Goal: Use online tool/utility: Utilize a website feature to perform a specific function

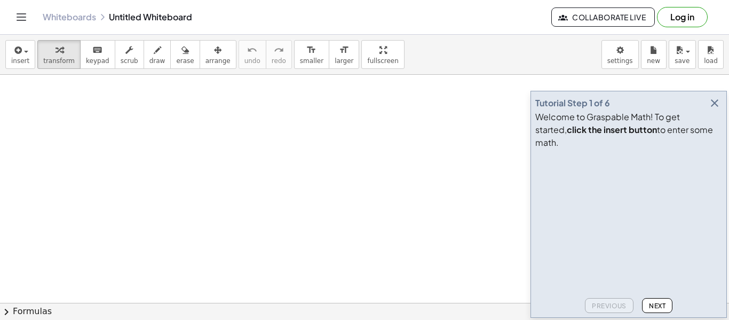
scroll to position [71, 0]
click at [715, 109] on icon "button" at bounding box center [714, 103] width 13 height 13
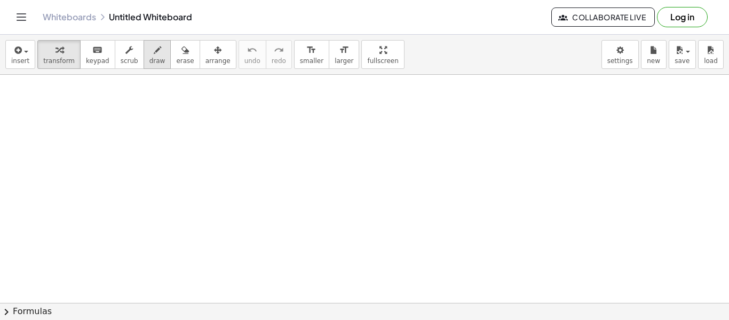
click at [146, 65] on button "draw" at bounding box center [157, 54] width 28 height 29
click at [86, 57] on span "keypad" at bounding box center [97, 60] width 23 height 7
click at [133, 104] on div at bounding box center [364, 266] width 729 height 525
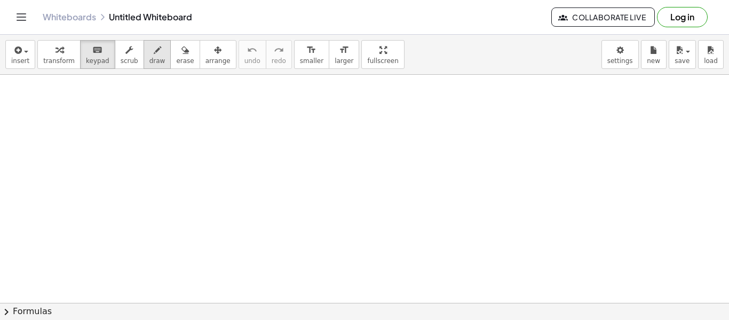
click at [149, 61] on span "draw" at bounding box center [157, 60] width 16 height 7
drag, startPoint x: 168, startPoint y: 141, endPoint x: 171, endPoint y: 168, distance: 27.4
click at [171, 168] on div at bounding box center [364, 266] width 729 height 525
click at [184, 152] on div at bounding box center [364, 266] width 729 height 525
drag, startPoint x: 199, startPoint y: 140, endPoint x: 198, endPoint y: 184, distance: 43.7
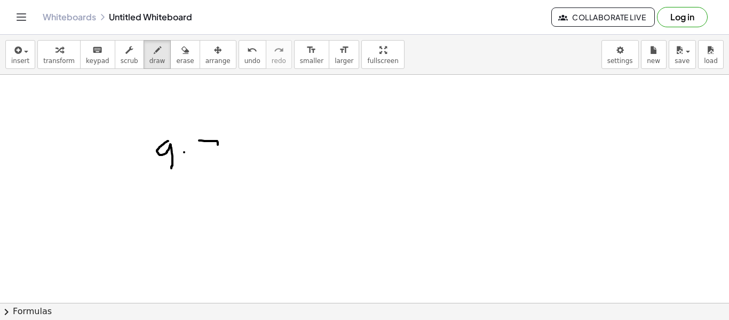
click at [198, 184] on div at bounding box center [364, 266] width 729 height 525
drag, startPoint x: 223, startPoint y: 163, endPoint x: 243, endPoint y: 163, distance: 19.7
click at [243, 163] on div at bounding box center [364, 266] width 729 height 525
drag, startPoint x: 221, startPoint y: 154, endPoint x: 244, endPoint y: 151, distance: 23.6
click at [244, 151] on div at bounding box center [364, 266] width 729 height 525
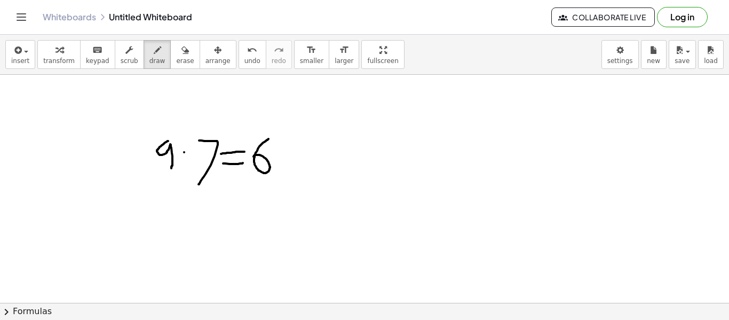
drag, startPoint x: 268, startPoint y: 139, endPoint x: 252, endPoint y: 157, distance: 24.2
click at [252, 157] on div at bounding box center [364, 266] width 729 height 525
drag, startPoint x: 280, startPoint y: 172, endPoint x: 276, endPoint y: 145, distance: 26.9
click at [276, 145] on div at bounding box center [364, 266] width 729 height 525
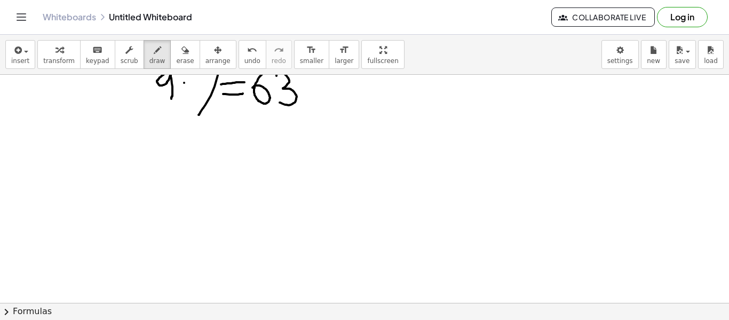
scroll to position [141, 0]
drag, startPoint x: 171, startPoint y: 139, endPoint x: 183, endPoint y: 167, distance: 30.3
click at [183, 167] on div at bounding box center [364, 195] width 729 height 525
click at [190, 151] on div at bounding box center [364, 195] width 729 height 525
drag, startPoint x: 195, startPoint y: 139, endPoint x: 199, endPoint y: 167, distance: 28.5
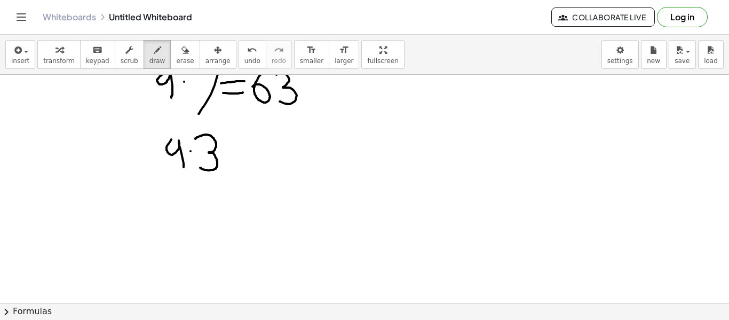
click at [199, 167] on div at bounding box center [364, 195] width 729 height 525
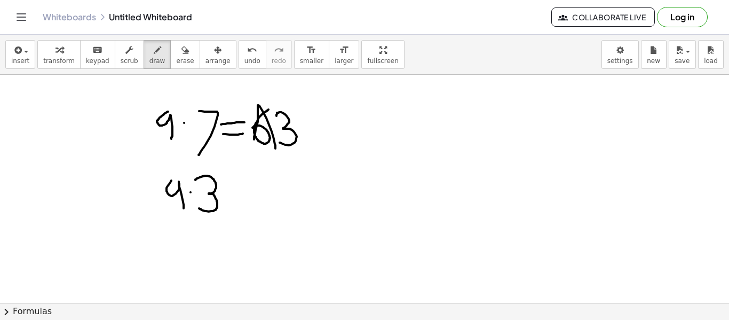
drag, startPoint x: 254, startPoint y: 139, endPoint x: 275, endPoint y: 149, distance: 22.9
click at [275, 149] on div at bounding box center [364, 236] width 729 height 525
drag, startPoint x: 248, startPoint y: 117, endPoint x: 285, endPoint y: 109, distance: 38.3
click at [285, 109] on div at bounding box center [364, 236] width 729 height 525
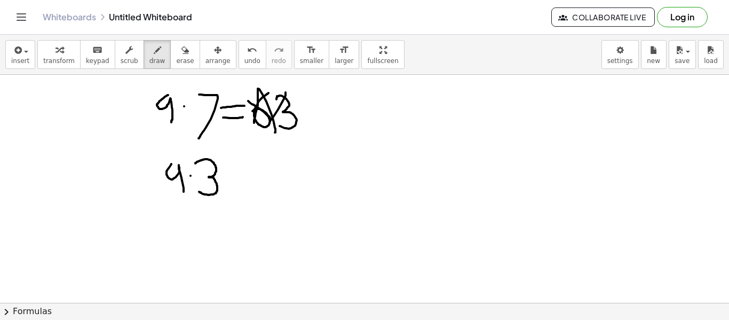
scroll to position [119, 0]
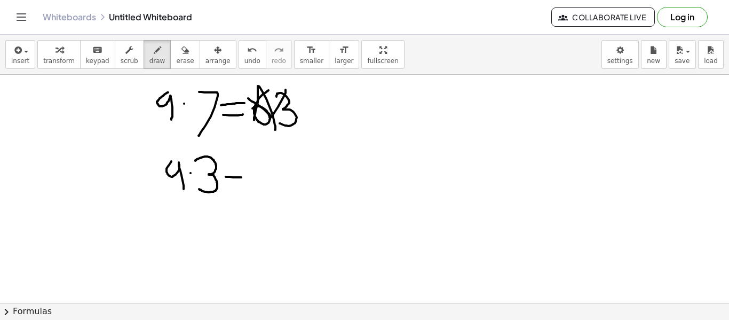
drag, startPoint x: 226, startPoint y: 177, endPoint x: 252, endPoint y: 178, distance: 26.2
click at [252, 178] on div at bounding box center [364, 217] width 729 height 525
drag, startPoint x: 228, startPoint y: 168, endPoint x: 254, endPoint y: 169, distance: 26.7
click at [254, 169] on div at bounding box center [364, 217] width 729 height 525
drag, startPoint x: 267, startPoint y: 155, endPoint x: 262, endPoint y: 188, distance: 33.9
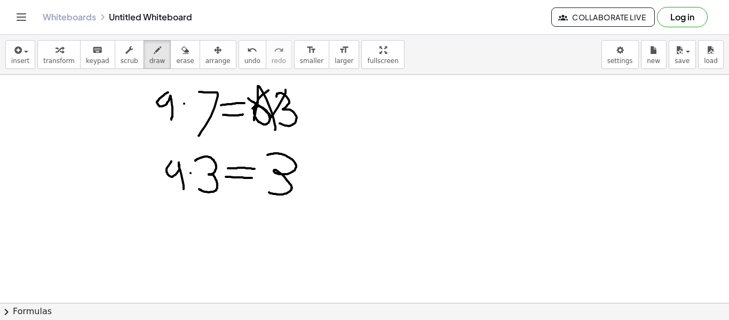
click at [262, 188] on div at bounding box center [364, 217] width 729 height 525
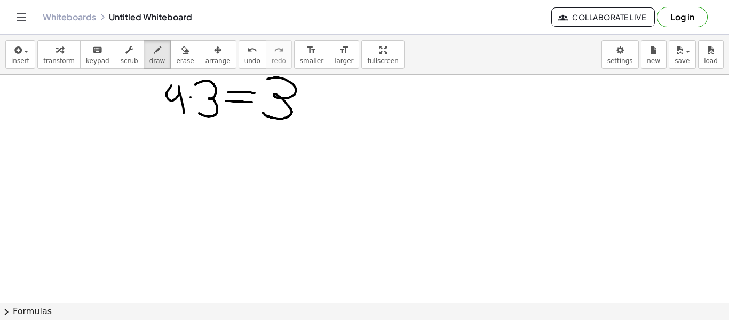
scroll to position [196, 0]
drag, startPoint x: 176, startPoint y: 143, endPoint x: 181, endPoint y: 186, distance: 43.5
click at [181, 186] on div at bounding box center [364, 140] width 729 height 525
click at [194, 161] on div at bounding box center [364, 140] width 729 height 525
drag, startPoint x: 210, startPoint y: 153, endPoint x: 201, endPoint y: 183, distance: 31.7
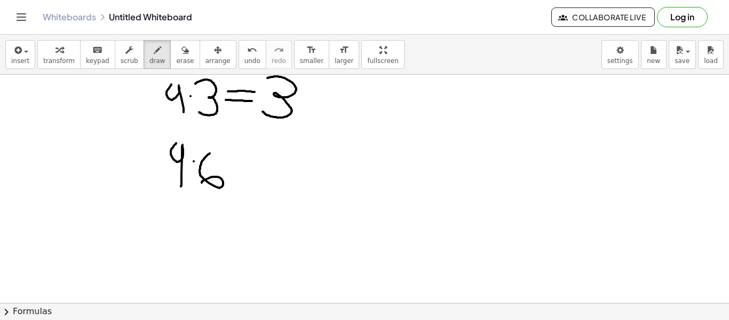
click at [201, 183] on div at bounding box center [364, 140] width 729 height 525
drag, startPoint x: 231, startPoint y: 170, endPoint x: 246, endPoint y: 169, distance: 15.0
click at [246, 169] on div at bounding box center [364, 140] width 729 height 525
drag, startPoint x: 229, startPoint y: 157, endPoint x: 258, endPoint y: 156, distance: 29.4
click at [258, 156] on div at bounding box center [364, 140] width 729 height 525
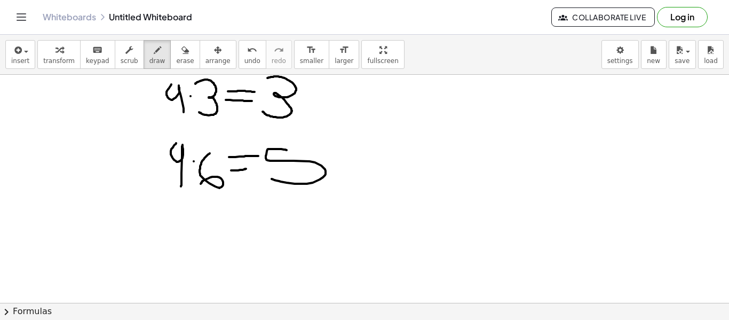
drag, startPoint x: 286, startPoint y: 150, endPoint x: 270, endPoint y: 177, distance: 31.8
click at [270, 177] on div at bounding box center [364, 140] width 729 height 525
drag, startPoint x: 341, startPoint y: 151, endPoint x: 369, endPoint y: 153, distance: 27.8
click at [369, 153] on div at bounding box center [364, 140] width 729 height 525
drag, startPoint x: 365, startPoint y: 151, endPoint x: 363, endPoint y: 188, distance: 36.9
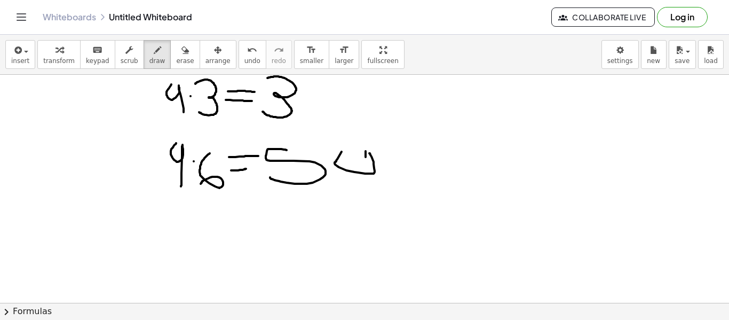
click at [363, 188] on div at bounding box center [364, 140] width 729 height 525
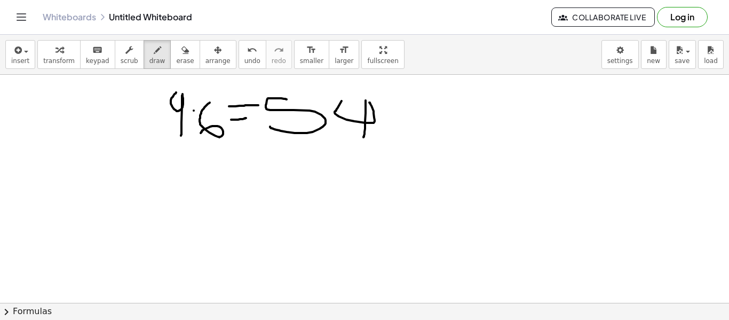
scroll to position [248, 0]
click at [260, 190] on div at bounding box center [364, 89] width 729 height 525
click at [260, 191] on div at bounding box center [364, 89] width 729 height 525
drag, startPoint x: 278, startPoint y: 221, endPoint x: 281, endPoint y: 215, distance: 6.2
click at [281, 215] on div at bounding box center [364, 89] width 729 height 525
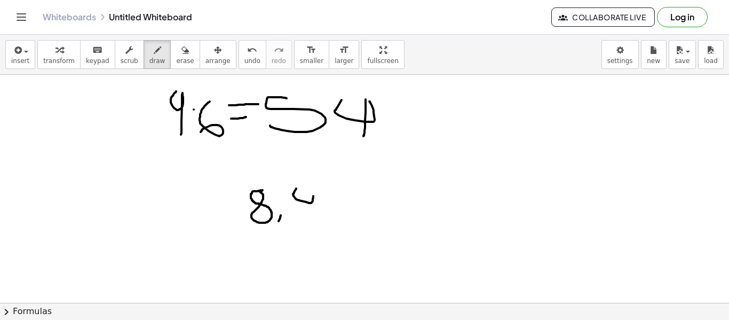
drag, startPoint x: 296, startPoint y: 188, endPoint x: 312, endPoint y: 193, distance: 16.6
click at [312, 193] on div at bounding box center [364, 89] width 729 height 525
drag, startPoint x: 302, startPoint y: 186, endPoint x: 304, endPoint y: 222, distance: 36.3
click at [304, 222] on div at bounding box center [364, 89] width 729 height 525
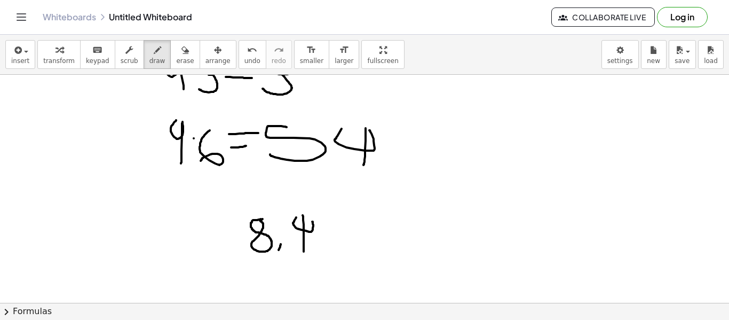
scroll to position [212, 0]
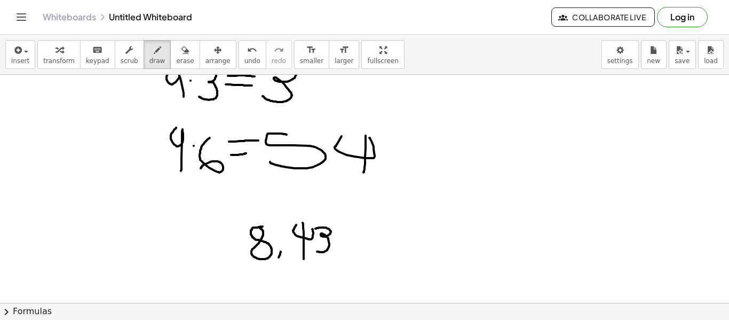
drag, startPoint x: 317, startPoint y: 251, endPoint x: 315, endPoint y: 228, distance: 23.0
click at [315, 228] on div at bounding box center [364, 125] width 729 height 525
drag, startPoint x: 334, startPoint y: 245, endPoint x: 322, endPoint y: 222, distance: 26.0
click at [322, 222] on div at bounding box center [364, 125] width 729 height 525
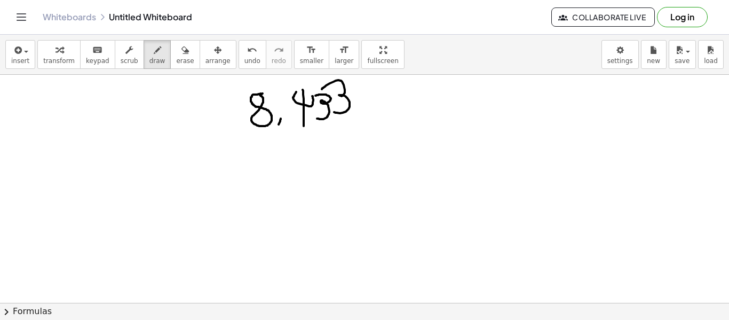
scroll to position [348, 0]
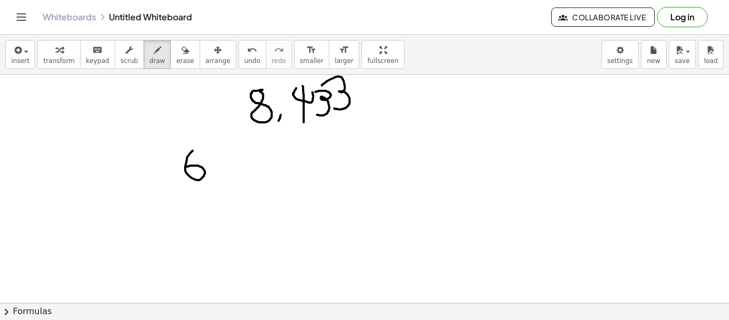
drag, startPoint x: 193, startPoint y: 150, endPoint x: 182, endPoint y: 169, distance: 21.5
click at [182, 169] on div at bounding box center [364, 67] width 729 height 683
click at [213, 165] on div at bounding box center [364, 67] width 729 height 683
drag, startPoint x: 223, startPoint y: 153, endPoint x: 220, endPoint y: 194, distance: 40.7
click at [220, 194] on div at bounding box center [364, 67] width 729 height 683
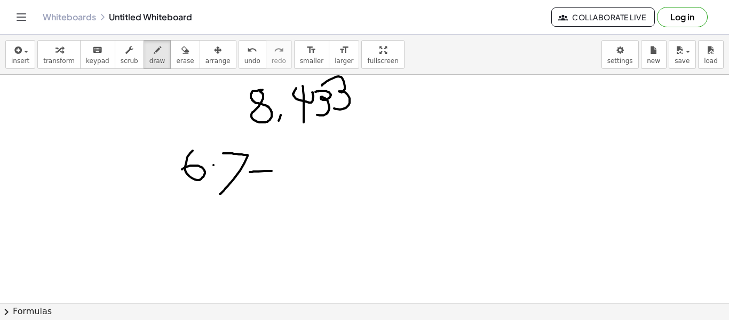
drag, startPoint x: 250, startPoint y: 172, endPoint x: 285, endPoint y: 169, distance: 35.3
click at [285, 169] on div at bounding box center [364, 67] width 729 height 683
drag, startPoint x: 252, startPoint y: 159, endPoint x: 279, endPoint y: 157, distance: 27.3
click at [279, 157] on div at bounding box center [364, 67] width 729 height 683
drag, startPoint x: 303, startPoint y: 140, endPoint x: 330, endPoint y: 147, distance: 27.6
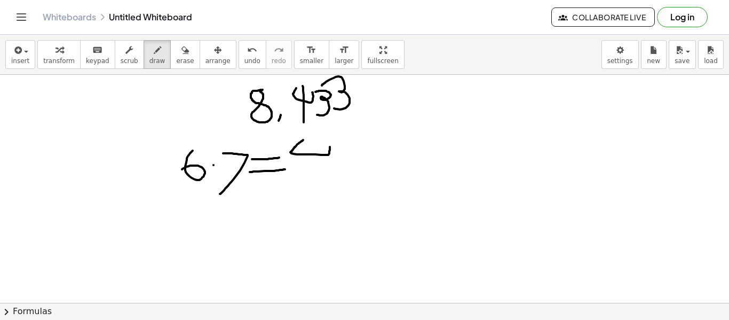
click at [330, 147] on div at bounding box center [364, 67] width 729 height 683
click at [244, 63] on button "undo undo" at bounding box center [252, 54] width 28 height 29
drag, startPoint x: 334, startPoint y: 163, endPoint x: 299, endPoint y: 167, distance: 35.5
click at [299, 167] on div at bounding box center [364, 67] width 729 height 683
drag, startPoint x: 291, startPoint y: 169, endPoint x: 287, endPoint y: 156, distance: 13.0
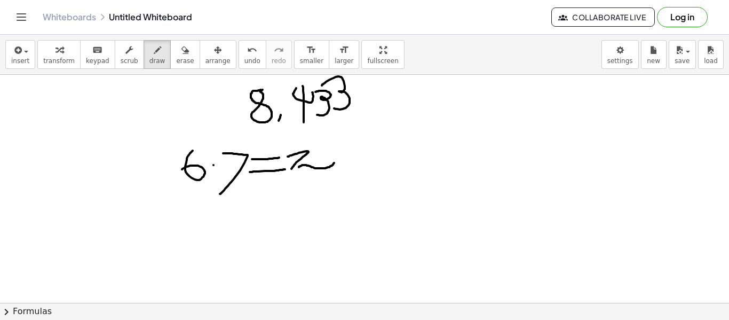
click at [287, 156] on div at bounding box center [364, 67] width 729 height 683
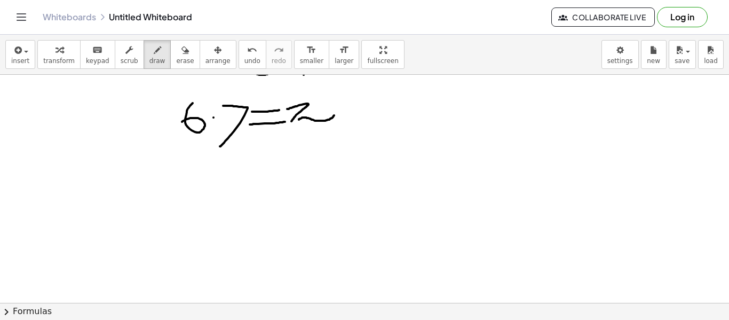
scroll to position [409, 0]
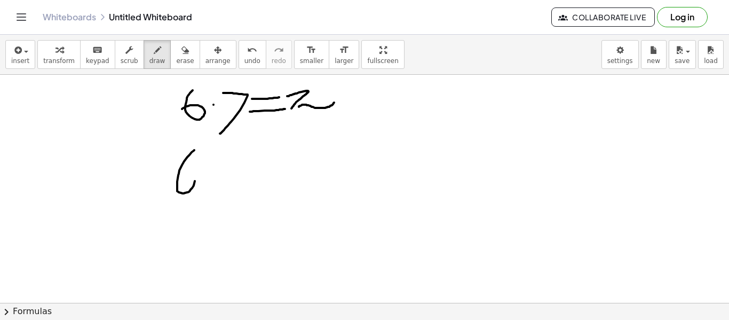
drag, startPoint x: 194, startPoint y: 150, endPoint x: 180, endPoint y: 167, distance: 22.4
click at [180, 167] on div at bounding box center [364, 7] width 729 height 683
click at [206, 171] on div at bounding box center [364, 7] width 729 height 683
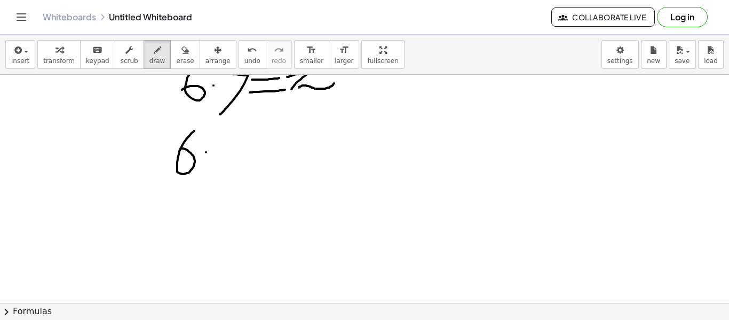
scroll to position [429, 0]
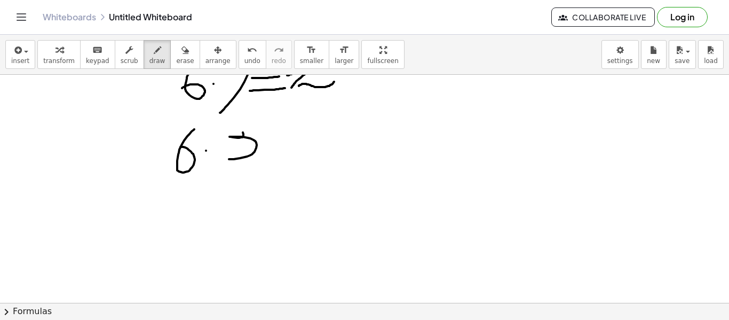
drag, startPoint x: 229, startPoint y: 159, endPoint x: 229, endPoint y: 127, distance: 31.5
drag, startPoint x: 272, startPoint y: 154, endPoint x: 284, endPoint y: 156, distance: 11.8
drag, startPoint x: 272, startPoint y: 138, endPoint x: 293, endPoint y: 141, distance: 21.5
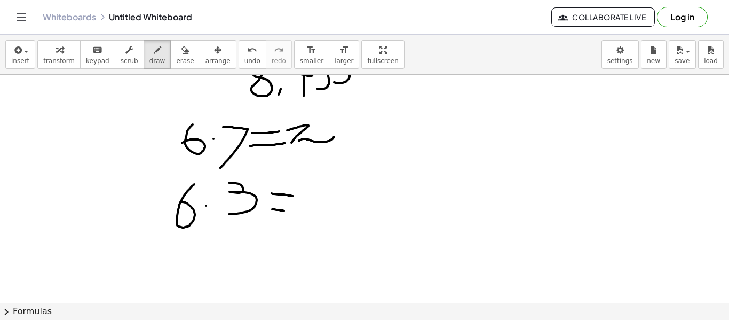
scroll to position [364, 0]
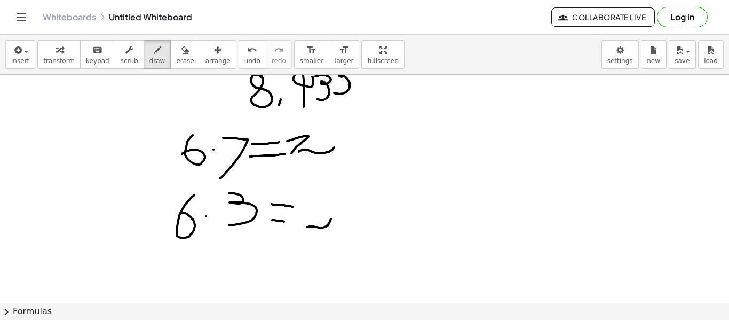
drag, startPoint x: 331, startPoint y: 219, endPoint x: 305, endPoint y: 228, distance: 27.7
click at [305, 228] on div at bounding box center [364, 52] width 729 height 683
drag, startPoint x: 296, startPoint y: 231, endPoint x: 297, endPoint y: 205, distance: 25.7
click at [297, 205] on div at bounding box center [364, 52] width 729 height 683
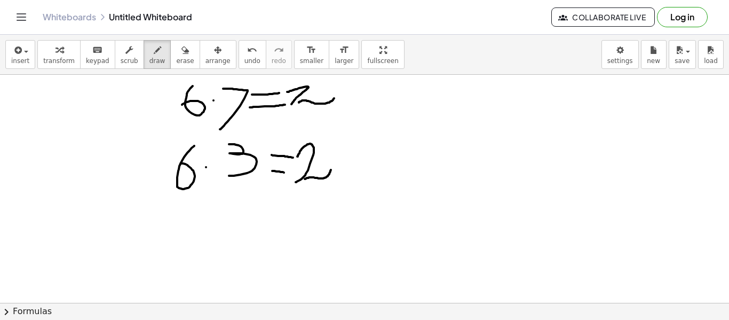
scroll to position [408, 0]
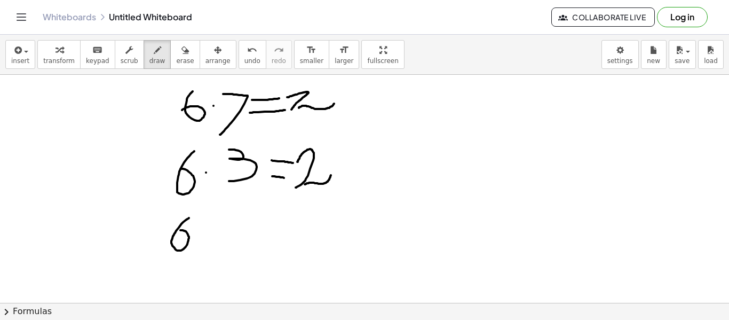
drag, startPoint x: 189, startPoint y: 218, endPoint x: 176, endPoint y: 230, distance: 18.1
click at [176, 230] on div at bounding box center [364, 8] width 729 height 683
click at [196, 232] on div at bounding box center [364, 8] width 729 height 683
drag, startPoint x: 219, startPoint y: 220, endPoint x: 202, endPoint y: 240, distance: 26.4
click at [202, 240] on div at bounding box center [364, 8] width 729 height 683
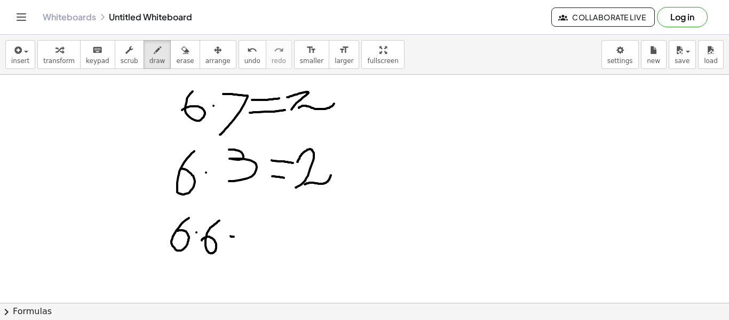
drag, startPoint x: 230, startPoint y: 236, endPoint x: 244, endPoint y: 236, distance: 13.3
click at [244, 236] on div at bounding box center [364, 8] width 729 height 683
drag, startPoint x: 231, startPoint y: 224, endPoint x: 248, endPoint y: 223, distance: 16.5
click at [248, 223] on div at bounding box center [364, 8] width 729 height 683
drag, startPoint x: 275, startPoint y: 219, endPoint x: 253, endPoint y: 240, distance: 29.8
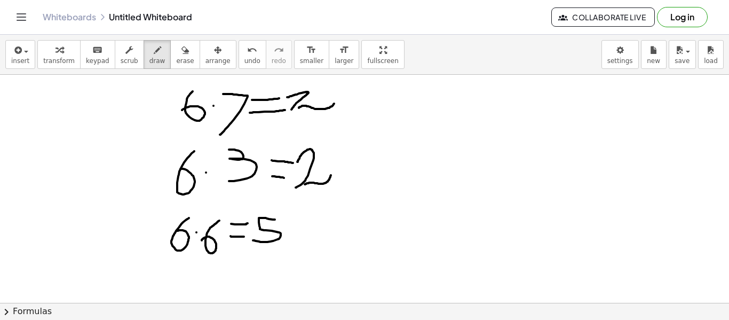
click at [253, 240] on div at bounding box center [364, 8] width 729 height 683
drag, startPoint x: 297, startPoint y: 219, endPoint x: 293, endPoint y: 237, distance: 19.2
click at [293, 237] on div at bounding box center [364, 8] width 729 height 683
drag, startPoint x: 396, startPoint y: 182, endPoint x: 385, endPoint y: 210, distance: 29.6
click at [385, 210] on div at bounding box center [364, 8] width 729 height 683
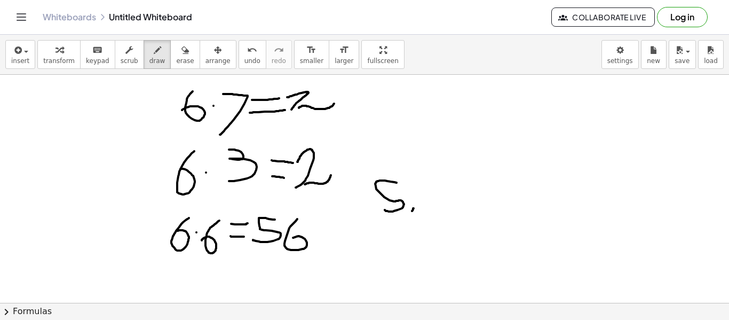
click at [414, 206] on div at bounding box center [364, 8] width 729 height 683
drag, startPoint x: 429, startPoint y: 181, endPoint x: 417, endPoint y: 199, distance: 21.8
click at [417, 199] on div at bounding box center [364, 8] width 729 height 683
drag, startPoint x: 455, startPoint y: 209, endPoint x: 446, endPoint y: 210, distance: 9.1
click at [446, 210] on div at bounding box center [364, 8] width 729 height 683
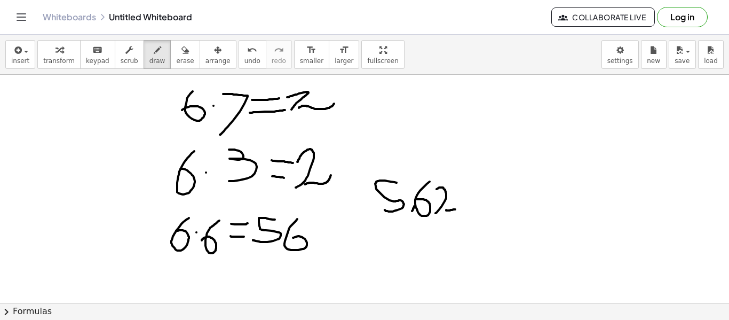
drag, startPoint x: 435, startPoint y: 213, endPoint x: 432, endPoint y: 192, distance: 21.0
click at [432, 192] on div at bounding box center [364, 8] width 729 height 683
drag, startPoint x: 489, startPoint y: 205, endPoint x: 470, endPoint y: 207, distance: 18.3
click at [470, 207] on div at bounding box center [364, 8] width 729 height 683
drag, startPoint x: 462, startPoint y: 212, endPoint x: 456, endPoint y: 189, distance: 23.7
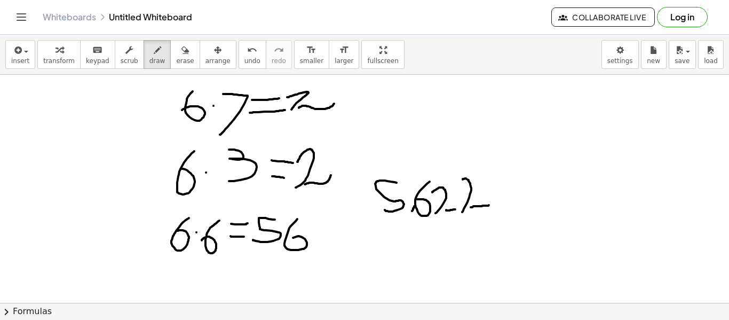
click at [456, 189] on div at bounding box center [364, 8] width 729 height 683
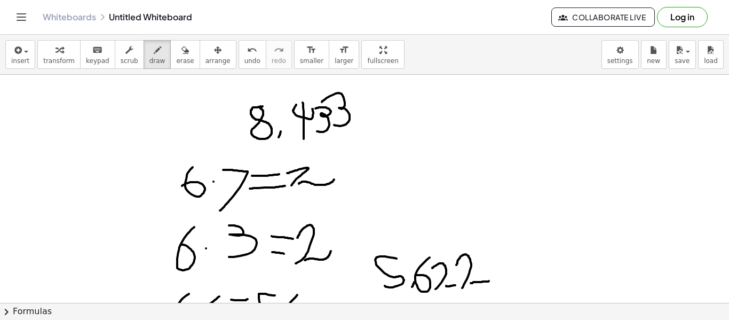
scroll to position [371, 0]
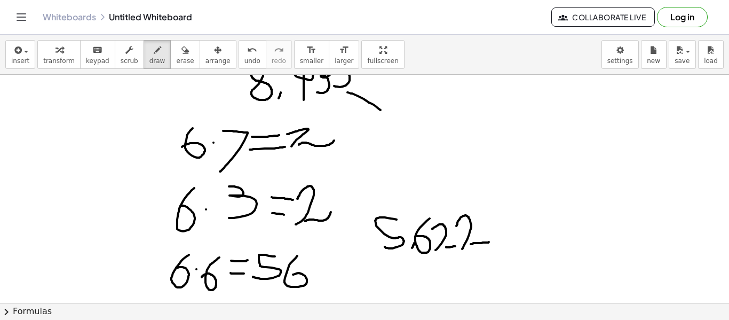
drag, startPoint x: 347, startPoint y: 92, endPoint x: 382, endPoint y: 110, distance: 39.1
click at [382, 110] on div at bounding box center [364, 45] width 729 height 683
drag, startPoint x: 400, startPoint y: 202, endPoint x: 395, endPoint y: 169, distance: 33.4
click at [395, 169] on div at bounding box center [364, 45] width 729 height 683
drag, startPoint x: 382, startPoint y: 140, endPoint x: 403, endPoint y: 140, distance: 21.3
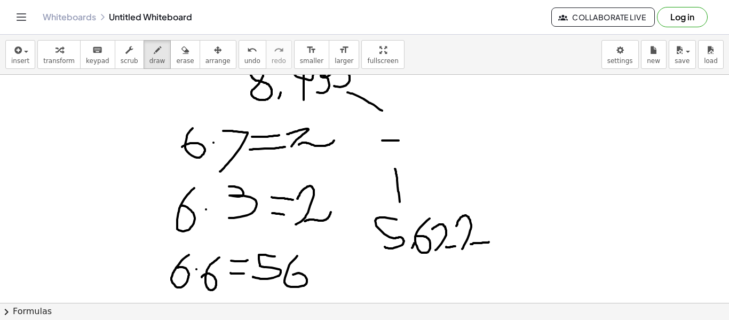
click at [403, 140] on div at bounding box center [364, 45] width 729 height 683
drag, startPoint x: 392, startPoint y: 149, endPoint x: 392, endPoint y: 125, distance: 23.5
click at [392, 125] on div at bounding box center [364, 45] width 729 height 683
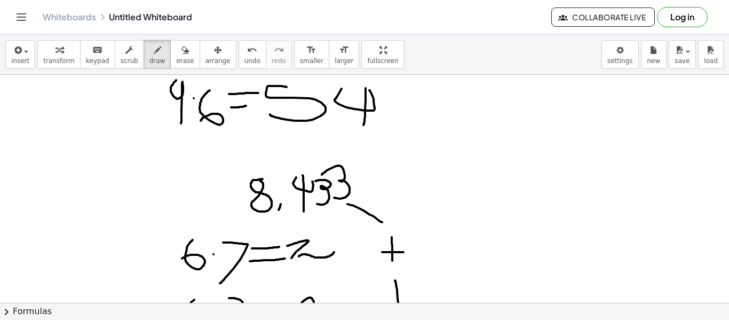
scroll to position [258, 0]
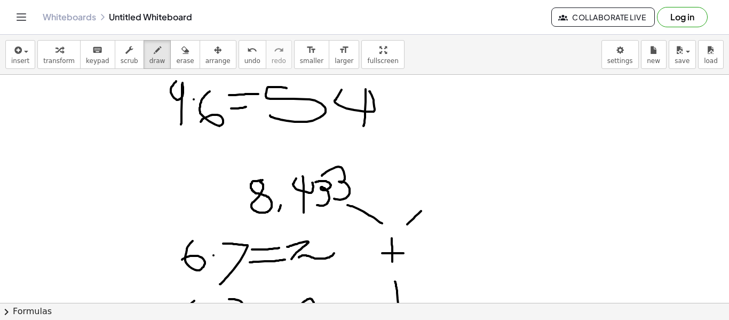
drag, startPoint x: 407, startPoint y: 224, endPoint x: 421, endPoint y: 210, distance: 20.0
click at [421, 210] on div at bounding box center [364, 158] width 729 height 683
drag, startPoint x: 418, startPoint y: 236, endPoint x: 442, endPoint y: 210, distance: 35.5
click at [442, 210] on div at bounding box center [364, 158] width 729 height 683
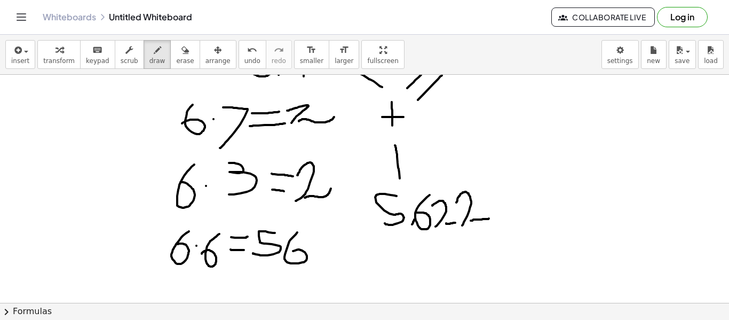
scroll to position [398, 0]
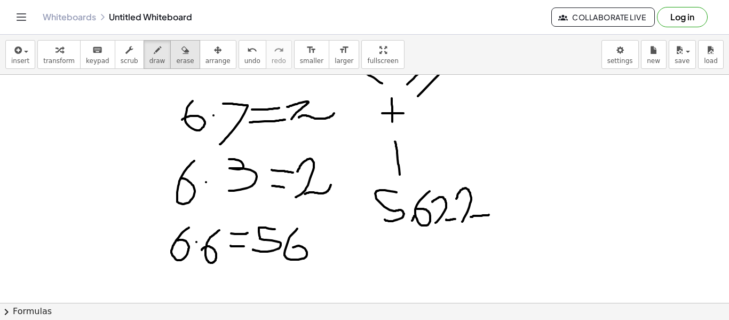
click at [170, 49] on button "erase" at bounding box center [184, 54] width 29 height 29
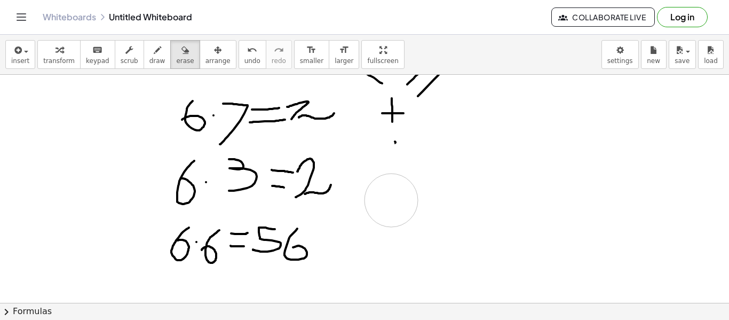
drag, startPoint x: 431, startPoint y: 157, endPoint x: 390, endPoint y: 200, distance: 58.9
click at [390, 200] on div at bounding box center [364, 18] width 729 height 683
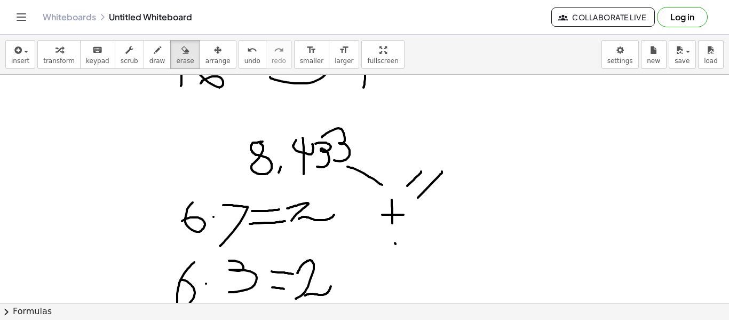
scroll to position [288, 0]
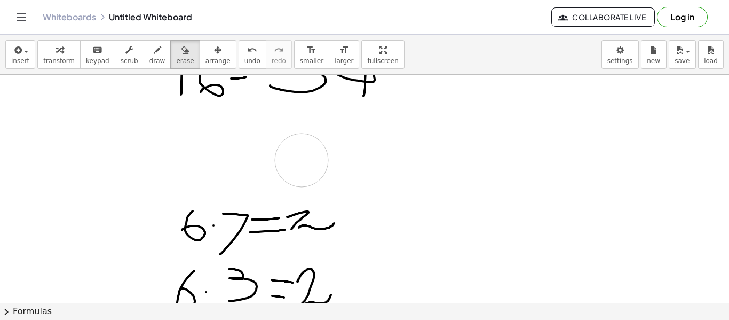
drag, startPoint x: 396, startPoint y: 243, endPoint x: 304, endPoint y: 160, distance: 123.5
click at [304, 160] on div at bounding box center [364, 128] width 729 height 683
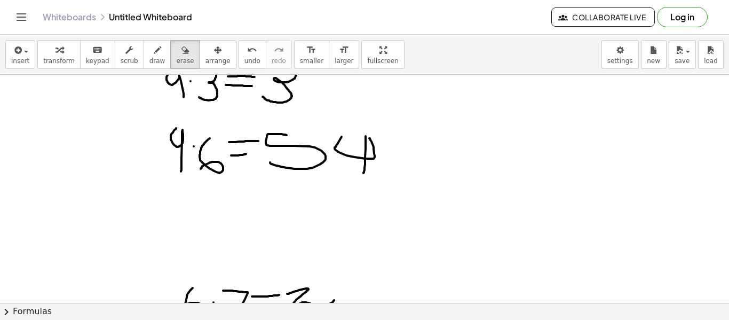
scroll to position [209, 0]
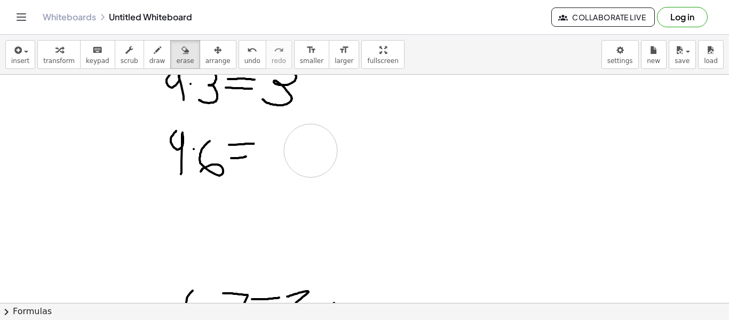
drag, startPoint x: 364, startPoint y: 134, endPoint x: 349, endPoint y: 150, distance: 21.5
click at [349, 150] on div at bounding box center [364, 207] width 729 height 683
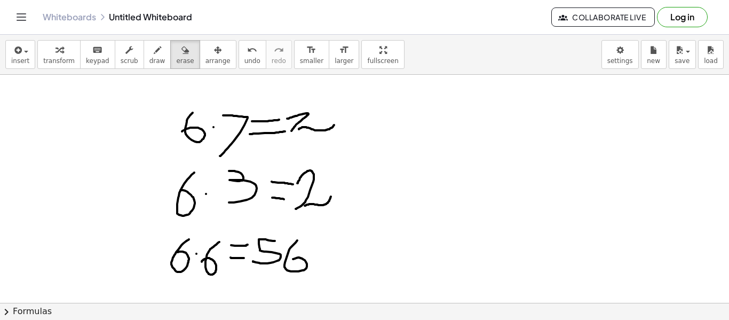
scroll to position [421, 0]
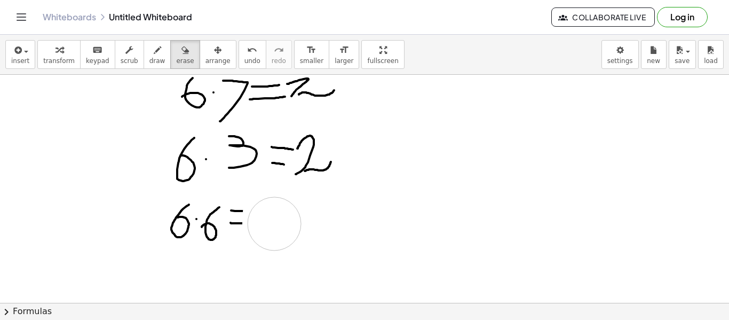
drag, startPoint x: 320, startPoint y: 236, endPoint x: 278, endPoint y: 224, distance: 43.0
click at [153, 49] on div "button" at bounding box center [157, 49] width 16 height 13
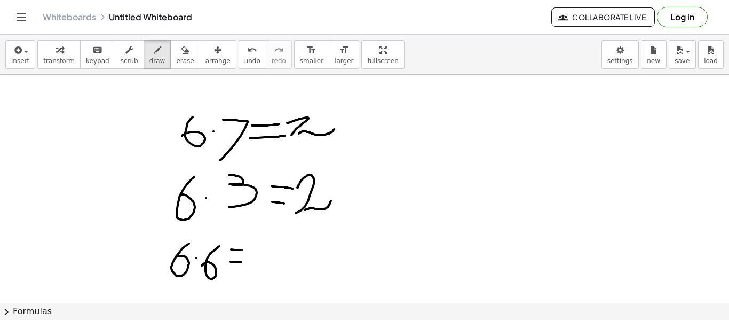
scroll to position [421, 0]
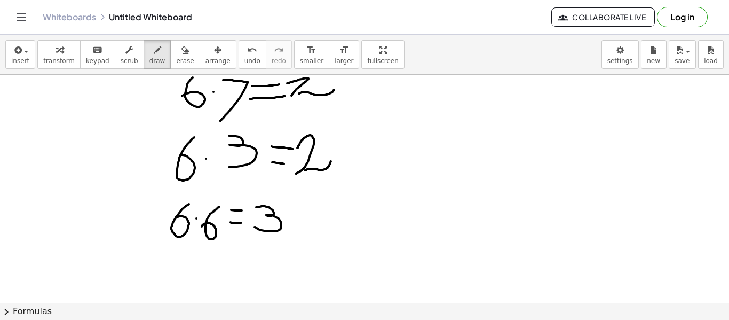
drag, startPoint x: 254, startPoint y: 227, endPoint x: 254, endPoint y: 207, distance: 19.7
drag, startPoint x: 360, startPoint y: 237, endPoint x: 354, endPoint y: 217, distance: 21.3
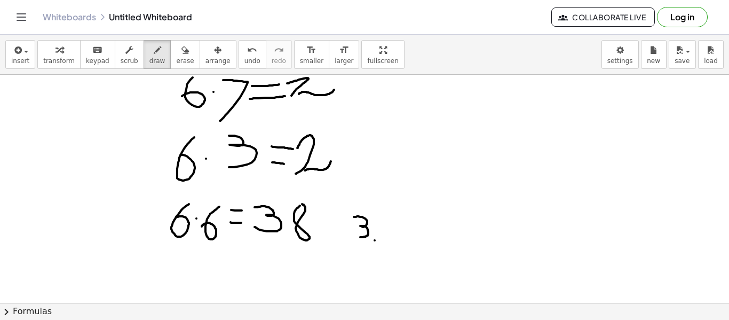
drag, startPoint x: 394, startPoint y: 235, endPoint x: 393, endPoint y: 219, distance: 16.0
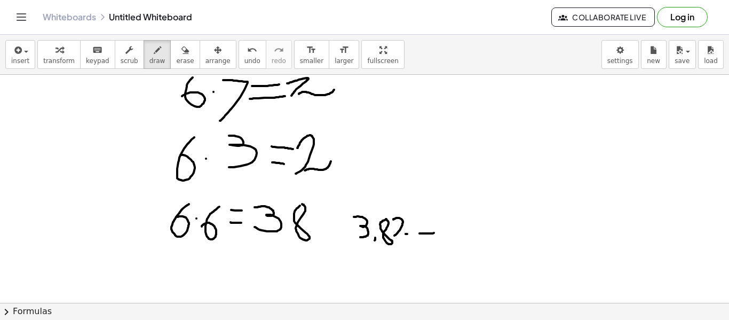
drag, startPoint x: 434, startPoint y: 233, endPoint x: 419, endPoint y: 233, distance: 14.4
drag, startPoint x: 411, startPoint y: 236, endPoint x: 408, endPoint y: 224, distance: 13.1
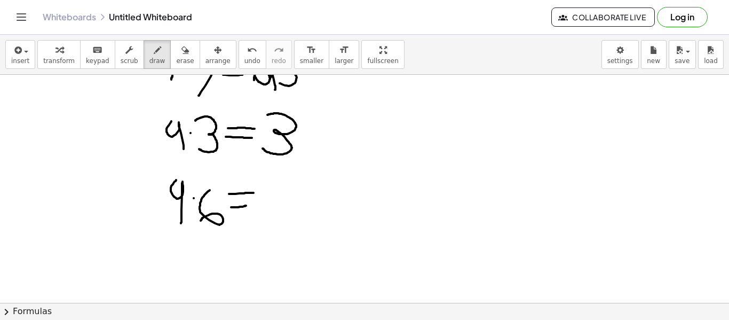
scroll to position [161, 0]
drag, startPoint x: 210, startPoint y: 264, endPoint x: 213, endPoint y: 244, distance: 19.5
click at [213, 244] on div at bounding box center [364, 255] width 729 height 683
drag, startPoint x: 227, startPoint y: 242, endPoint x: 231, endPoint y: 230, distance: 12.0
click at [231, 230] on div at bounding box center [364, 255] width 729 height 683
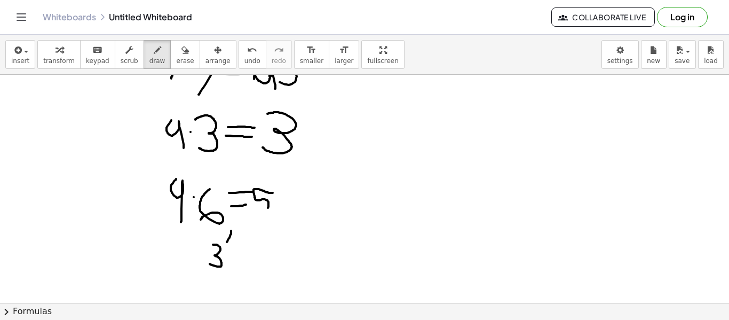
drag, startPoint x: 273, startPoint y: 193, endPoint x: 251, endPoint y: 211, distance: 28.8
click at [251, 211] on div at bounding box center [364, 255] width 729 height 683
drag, startPoint x: 282, startPoint y: 191, endPoint x: 293, endPoint y: 223, distance: 33.4
click at [293, 223] on div at bounding box center [364, 255] width 729 height 683
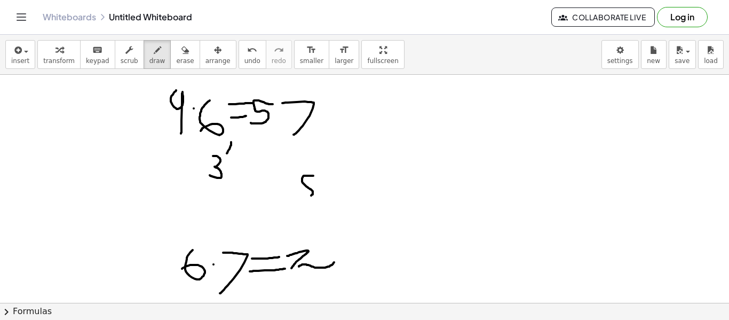
drag, startPoint x: 313, startPoint y: 175, endPoint x: 304, endPoint y: 194, distance: 20.8
click at [304, 194] on div at bounding box center [364, 167] width 729 height 683
click at [319, 195] on div at bounding box center [364, 167] width 729 height 683
drag, startPoint x: 322, startPoint y: 177, endPoint x: 327, endPoint y: 196, distance: 19.9
click at [327, 196] on div at bounding box center [364, 167] width 729 height 683
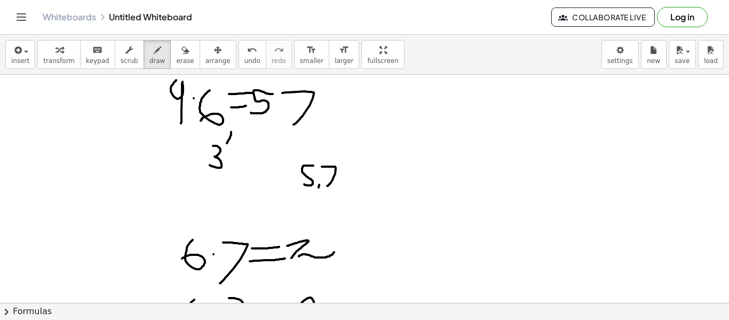
scroll to position [265, 0]
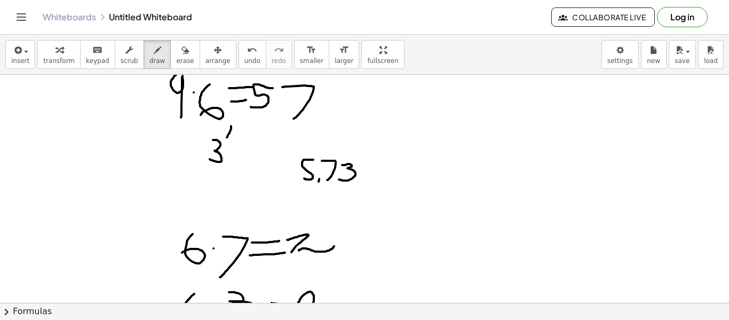
drag, startPoint x: 339, startPoint y: 179, endPoint x: 342, endPoint y: 165, distance: 14.8
click at [342, 165] on div at bounding box center [364, 151] width 729 height 683
drag, startPoint x: 357, startPoint y: 180, endPoint x: 362, endPoint y: 157, distance: 23.5
click at [362, 157] on div at bounding box center [364, 151] width 729 height 683
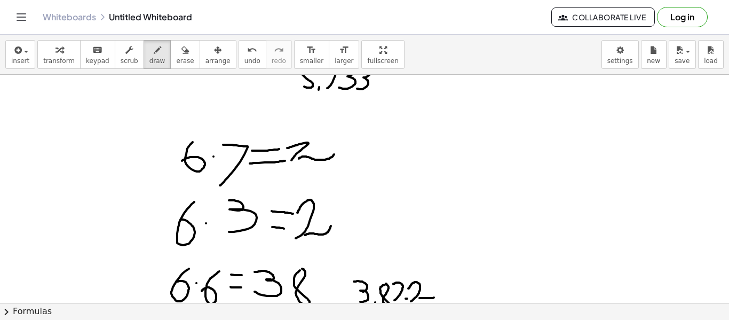
scroll to position [355, 0]
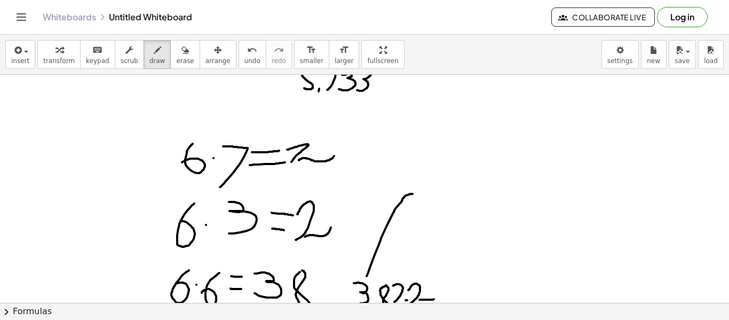
drag, startPoint x: 366, startPoint y: 276, endPoint x: 414, endPoint y: 193, distance: 95.6
click at [414, 193] on div at bounding box center [364, 60] width 729 height 683
click at [351, 100] on div at bounding box center [364, 60] width 729 height 683
drag, startPoint x: 351, startPoint y: 100, endPoint x: 372, endPoint y: 125, distance: 33.0
click at [372, 125] on div at bounding box center [364, 60] width 729 height 683
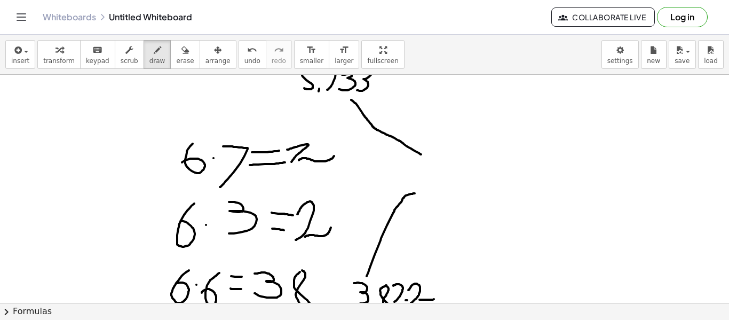
drag, startPoint x: 372, startPoint y: 125, endPoint x: 428, endPoint y: 154, distance: 63.2
click at [428, 154] on div at bounding box center [364, 60] width 729 height 683
